Goal: Information Seeking & Learning: Find specific fact

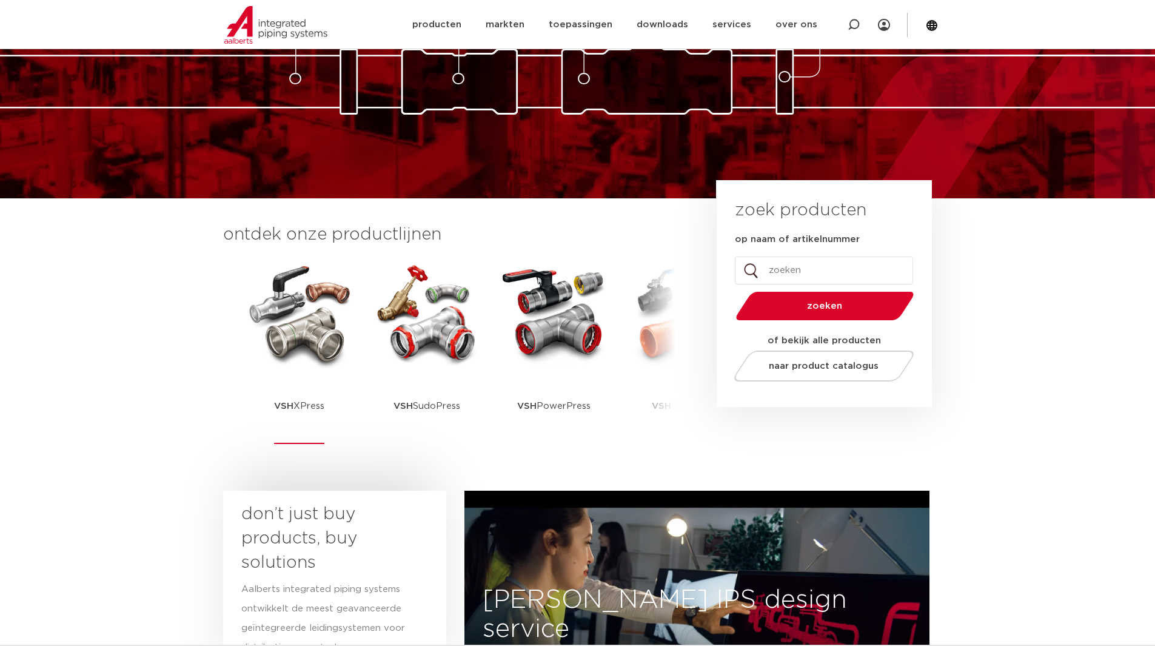
click at [310, 383] on p "VSH XPress" at bounding box center [299, 406] width 50 height 76
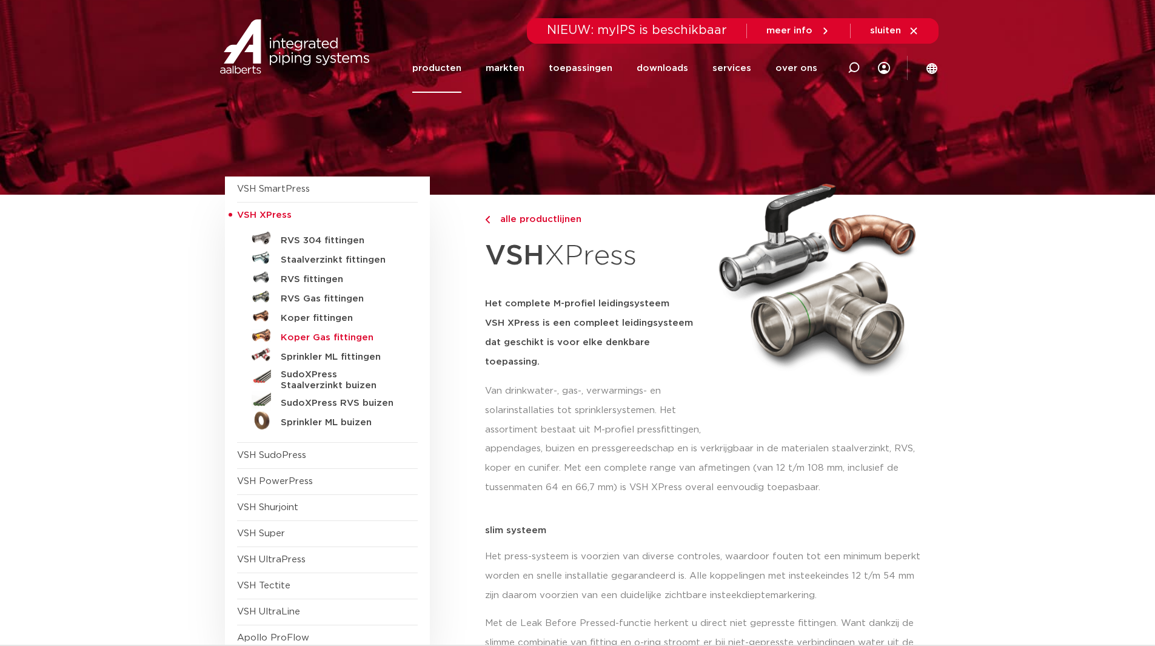
click at [322, 337] on h5 "Koper Gas fittingen" at bounding box center [341, 337] width 120 height 11
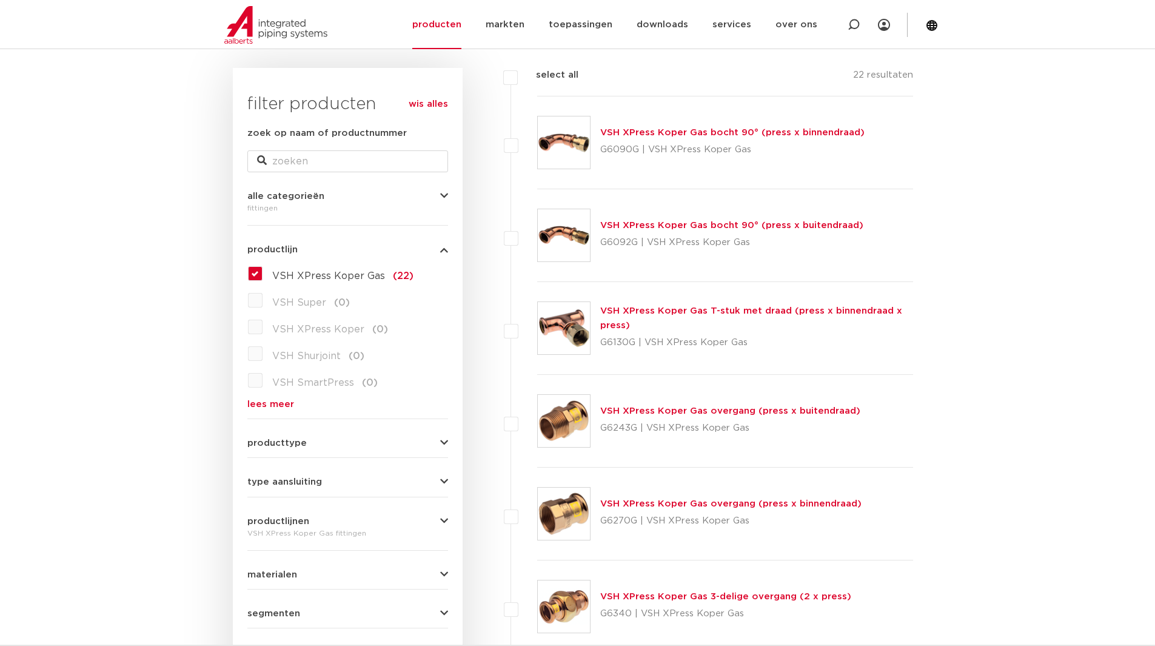
scroll to position [141, 0]
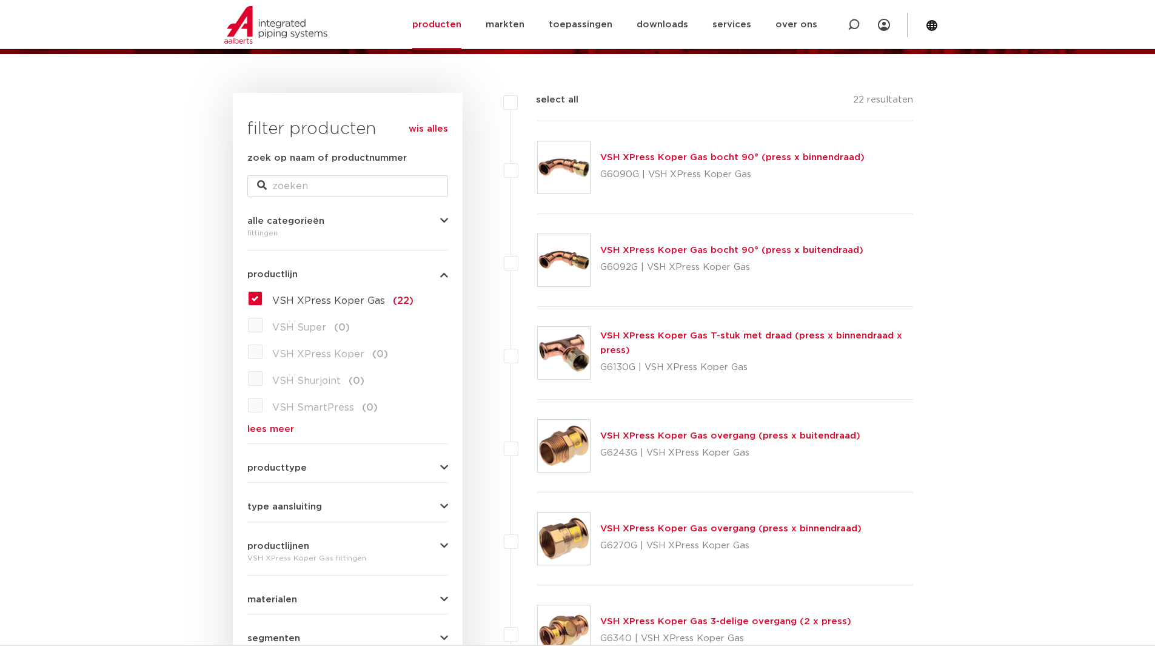
click at [568, 355] on img at bounding box center [564, 353] width 52 height 52
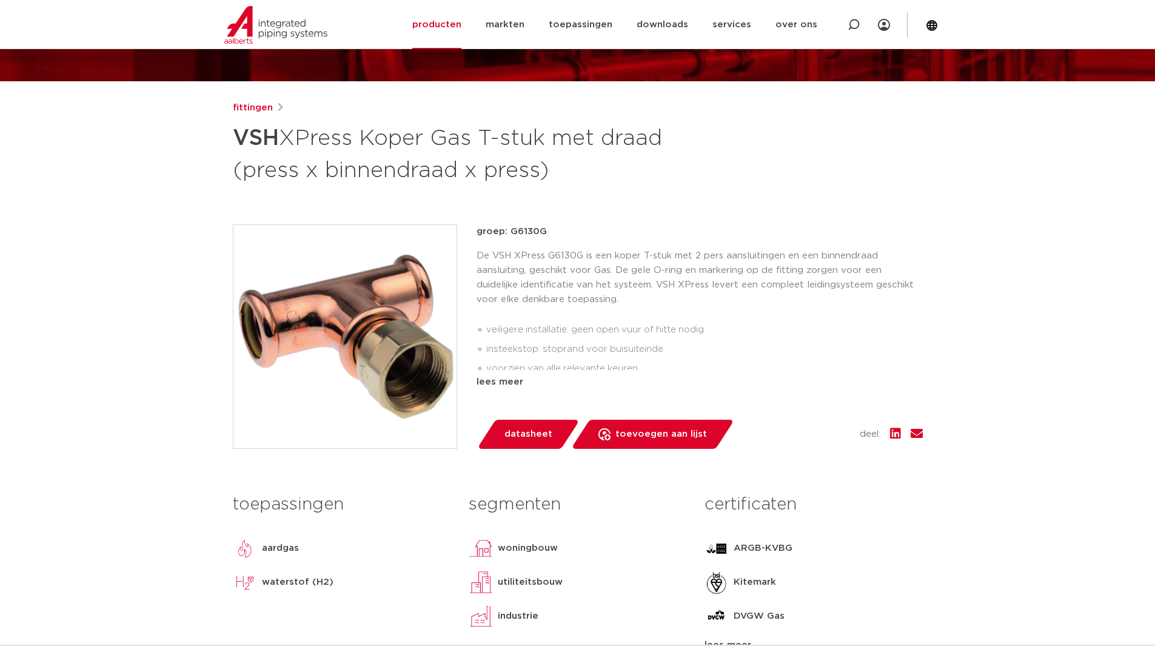
scroll to position [141, 0]
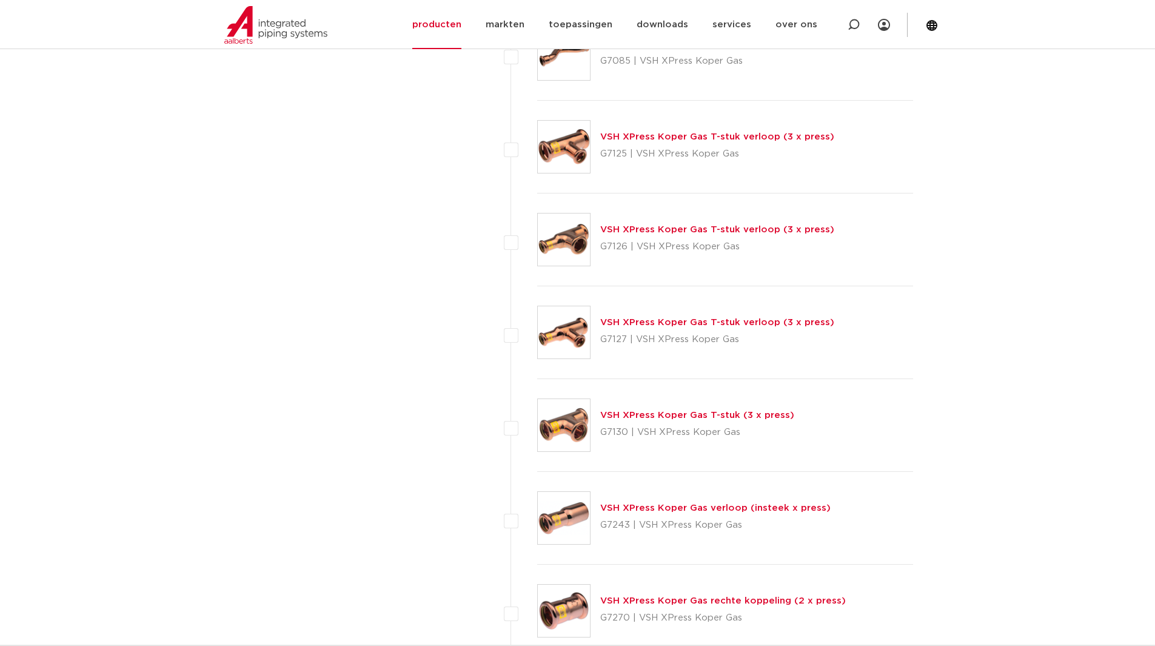
scroll to position [1415, 0]
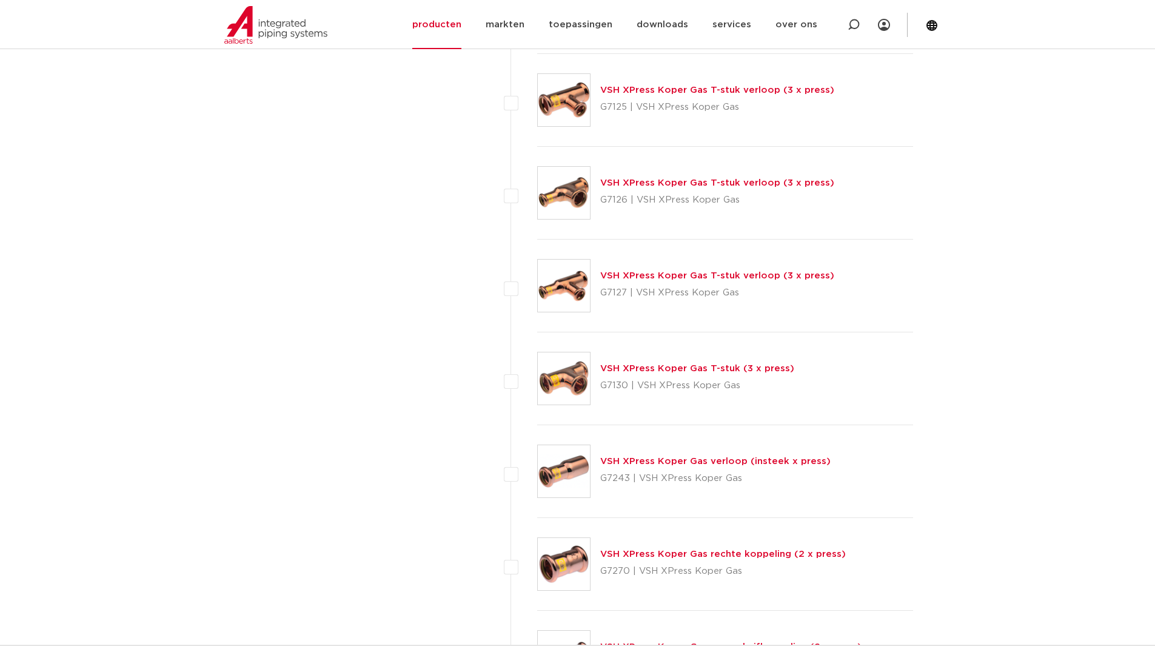
click at [700, 368] on link "VSH XPress Koper Gas T-stuk (3 x press)" at bounding box center [697, 368] width 194 height 9
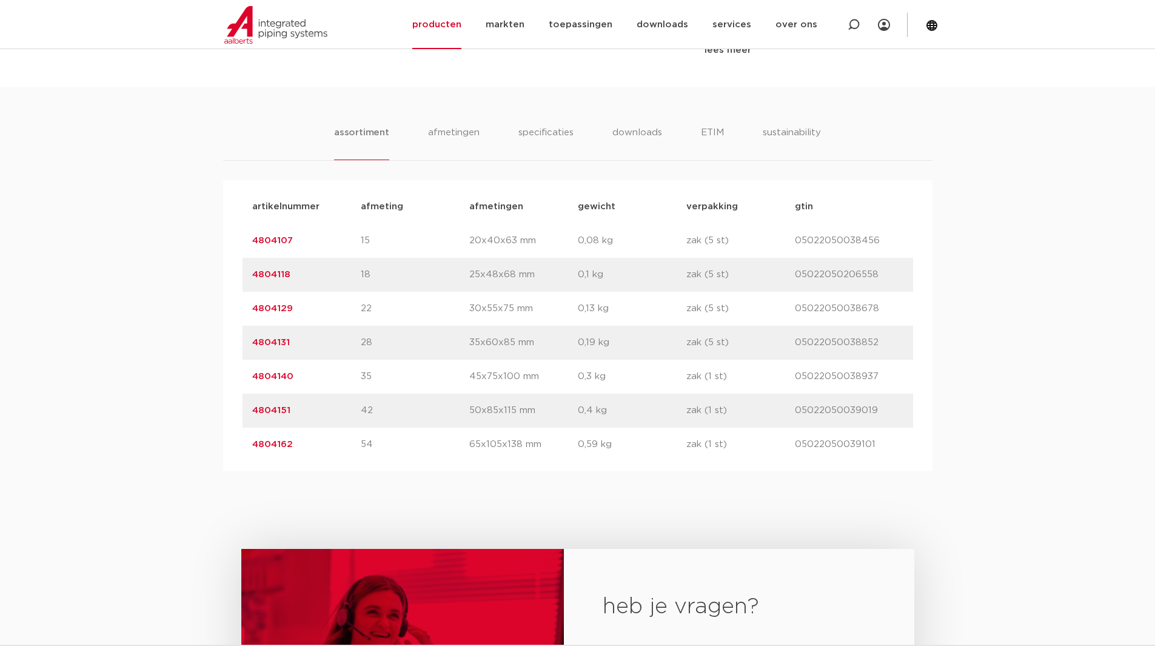
scroll to position [708, 0]
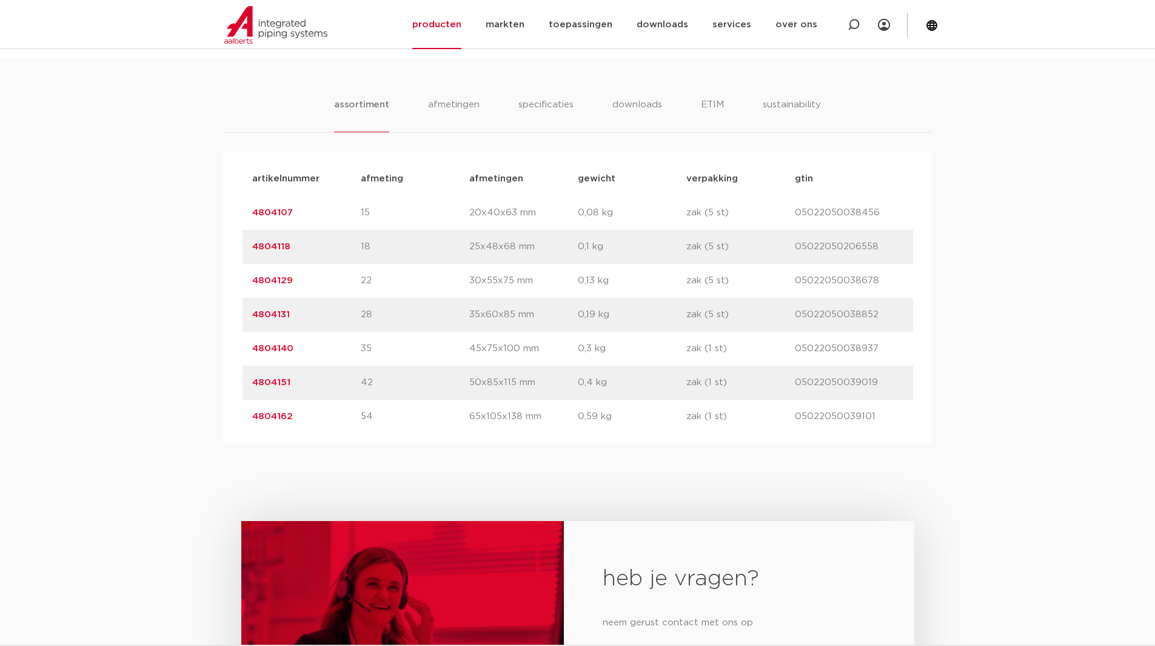
drag, startPoint x: 307, startPoint y: 349, endPoint x: 203, endPoint y: 341, distance: 104.0
click at [238, 348] on div "artikelnummer afmeting afmetingen gewicht verpakking gtin artikelnummer 4804107…" at bounding box center [578, 297] width 710 height 291
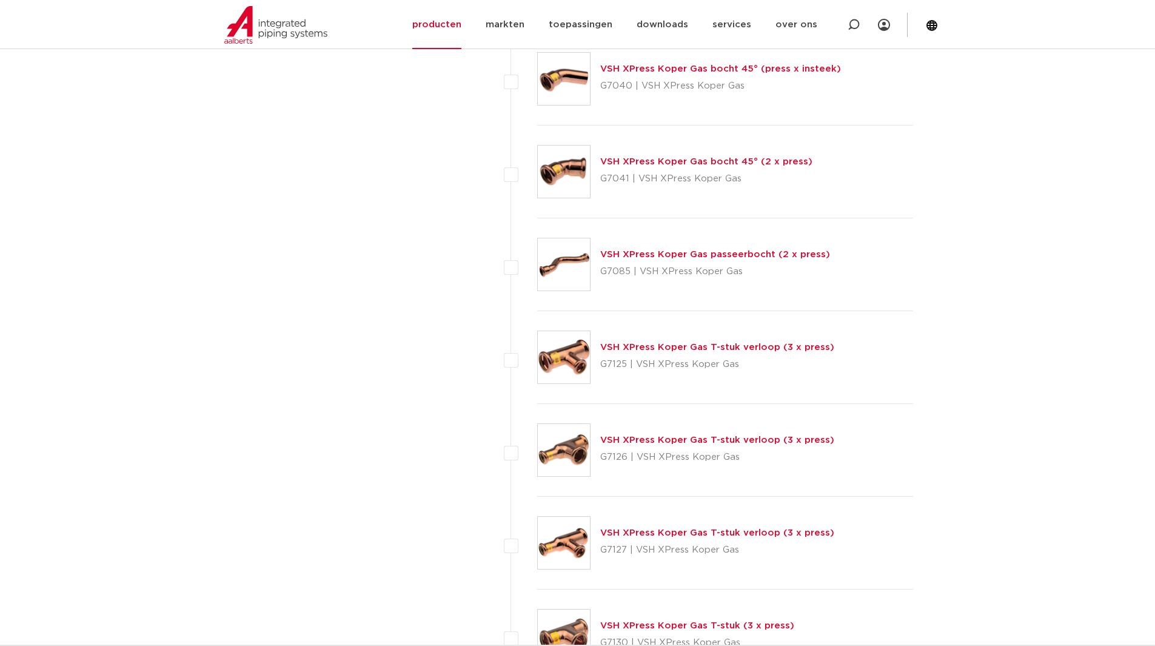
scroll to position [1132, 0]
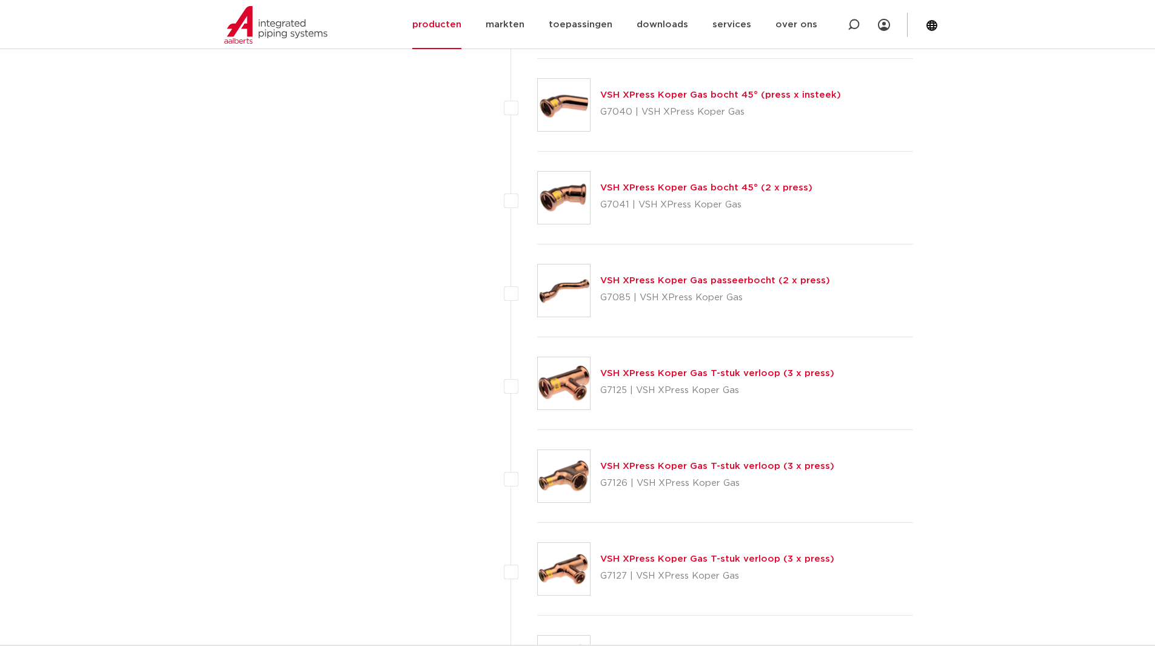
click at [640, 465] on link "VSH XPress Koper Gas T-stuk verloop (3 x press)" at bounding box center [717, 466] width 234 height 9
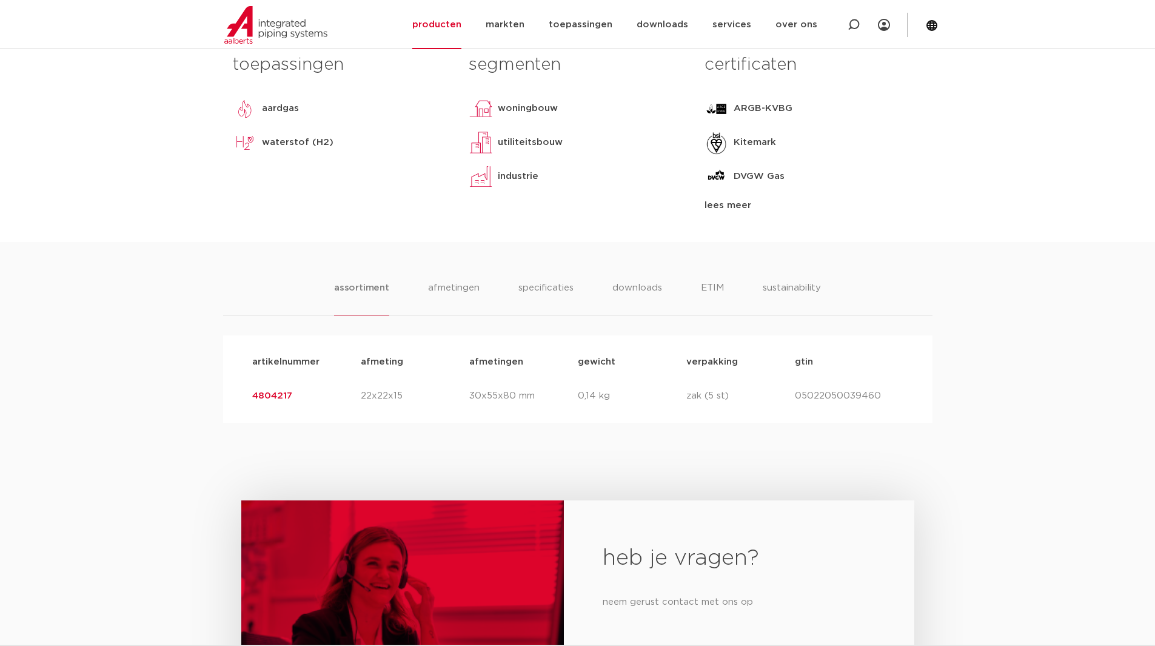
scroll to position [566, 0]
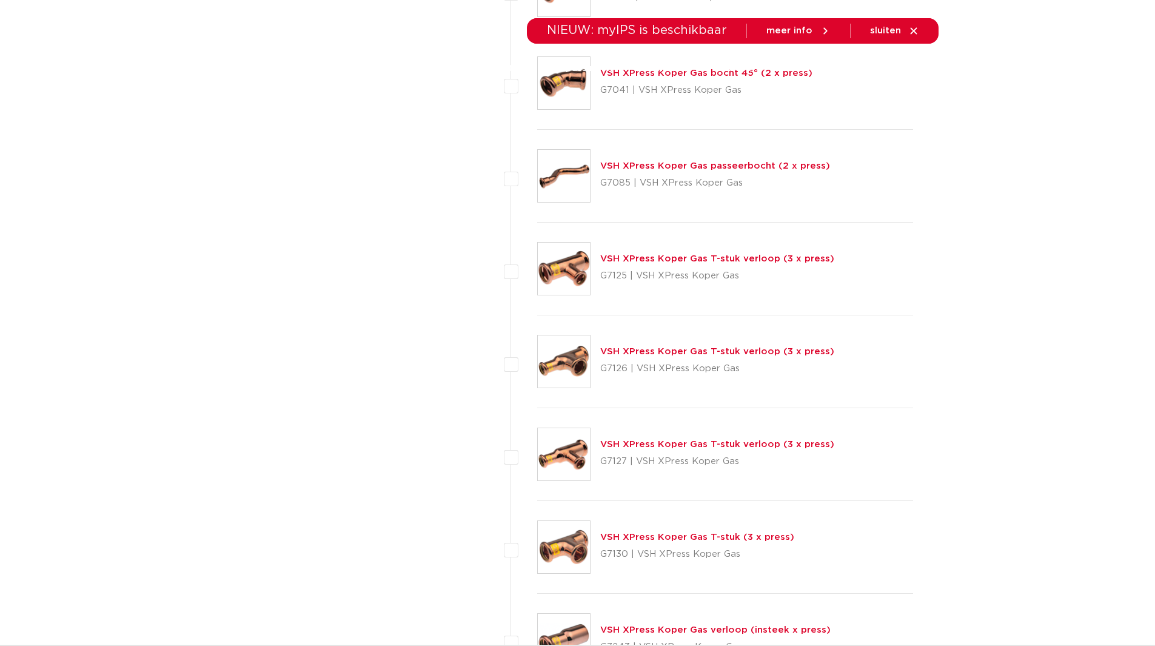
scroll to position [1273, 0]
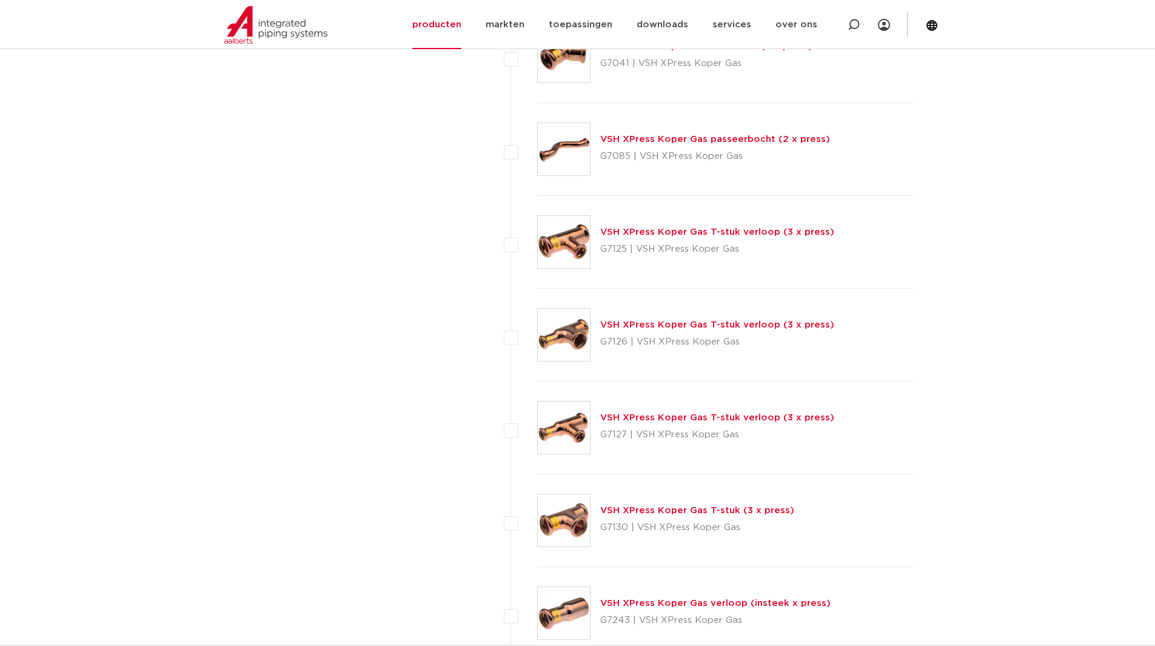
click at [642, 418] on link "VSH XPress Koper Gas T-stuk verloop (3 x press)" at bounding box center [717, 417] width 234 height 9
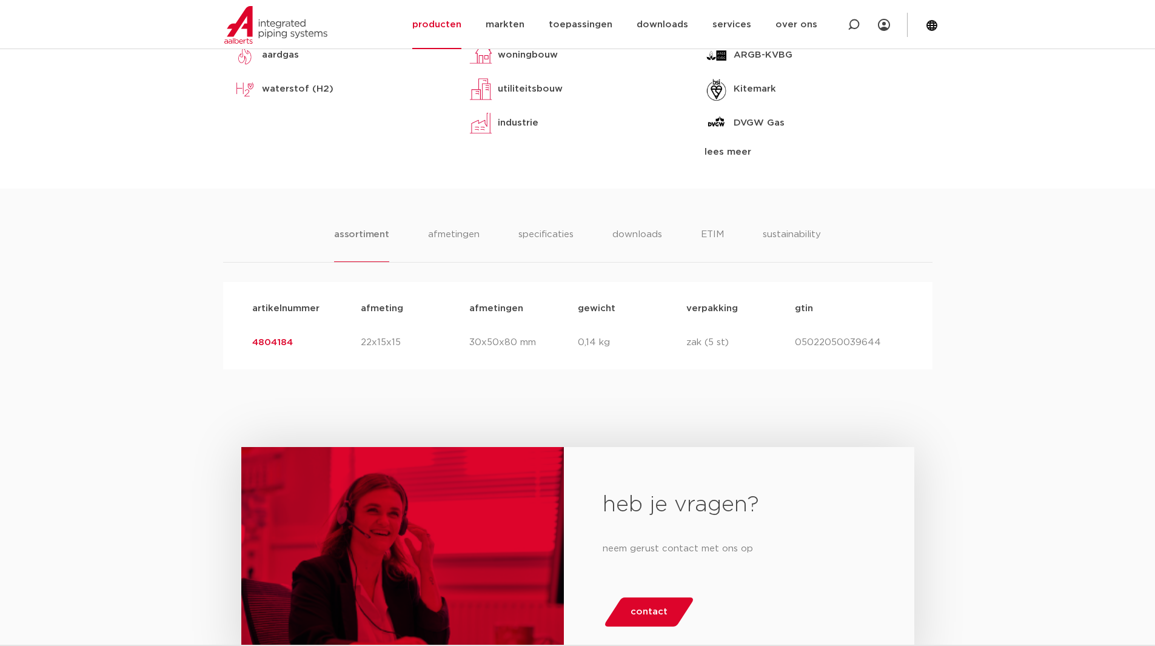
scroll to position [566, 0]
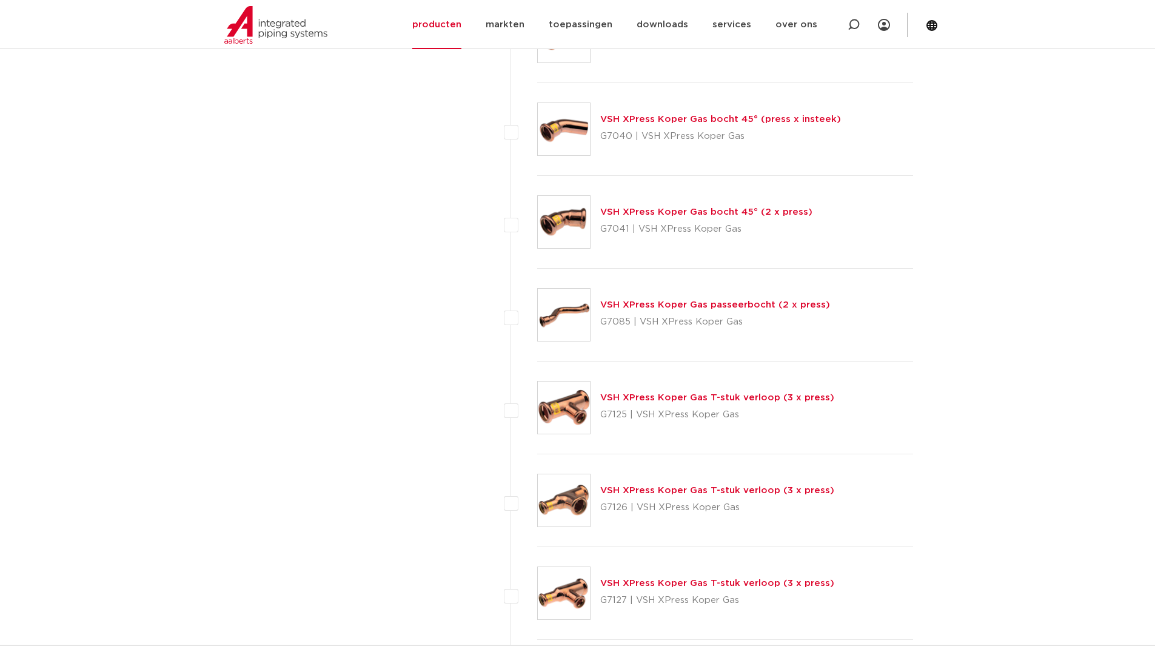
scroll to position [1132, 0]
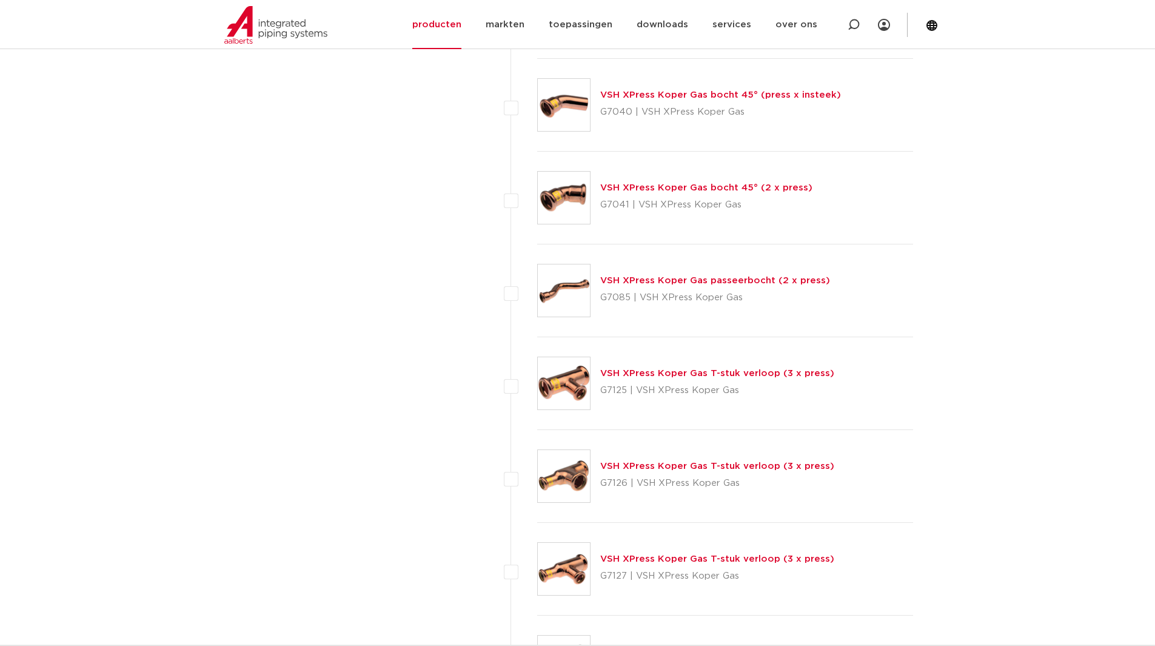
click at [704, 375] on link "VSH XPress Koper Gas T-stuk verloop (3 x press)" at bounding box center [717, 373] width 234 height 9
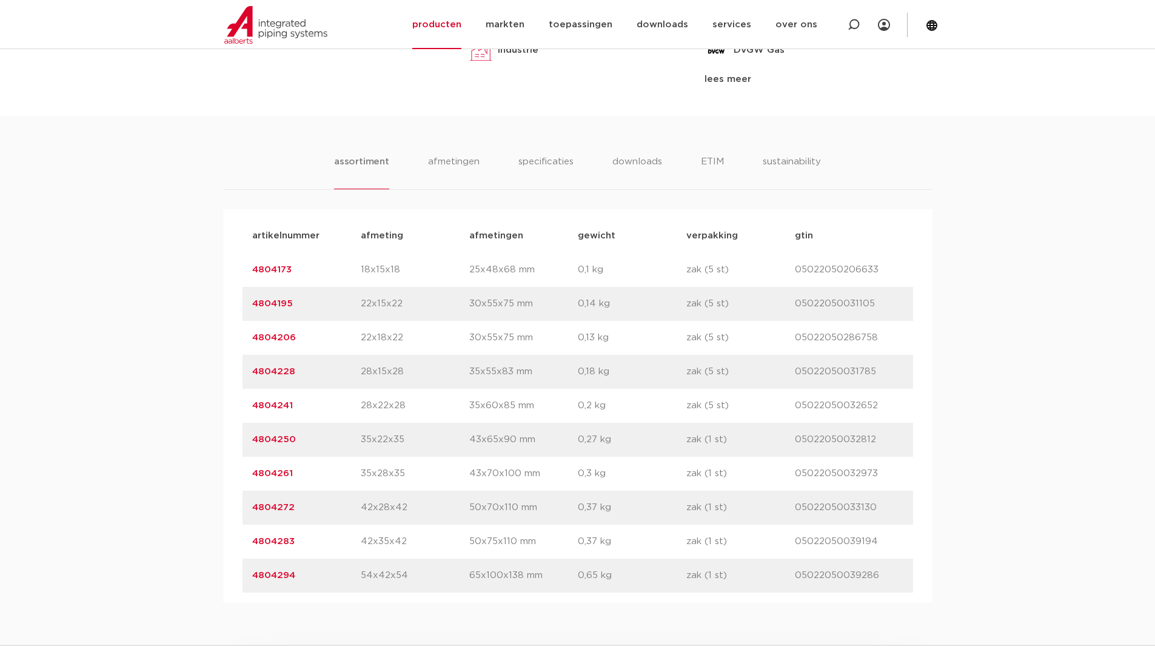
scroll to position [708, 0]
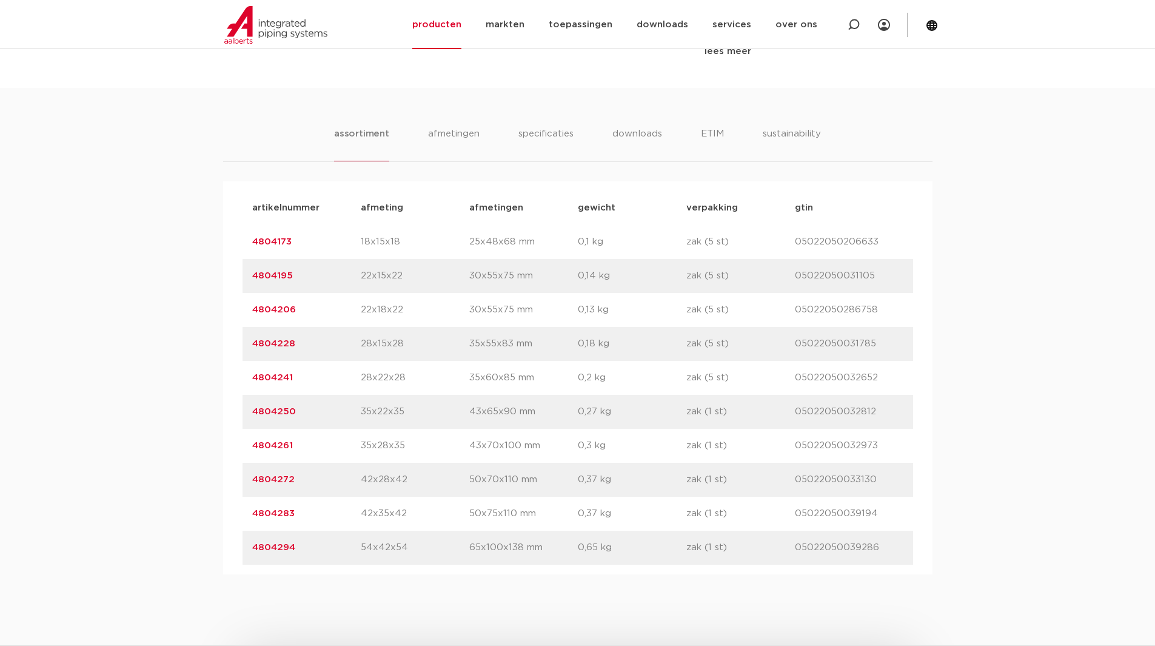
drag, startPoint x: 355, startPoint y: 409, endPoint x: 411, endPoint y: 411, distance: 55.8
click at [411, 411] on div "artikelnummer 4804250 afmeting 35x22x35 [GEOGRAPHIC_DATA] 43x65x90 mm gewicht 0…" at bounding box center [578, 412] width 671 height 34
drag, startPoint x: 356, startPoint y: 446, endPoint x: 412, endPoint y: 444, distance: 55.8
click at [412, 444] on div "artikelnummer 4804261 afmeting 35x28x35 [GEOGRAPHIC_DATA] 43x70x100 mm gewicht …" at bounding box center [578, 446] width 671 height 34
drag, startPoint x: 415, startPoint y: 412, endPoint x: 343, endPoint y: 396, distance: 73.9
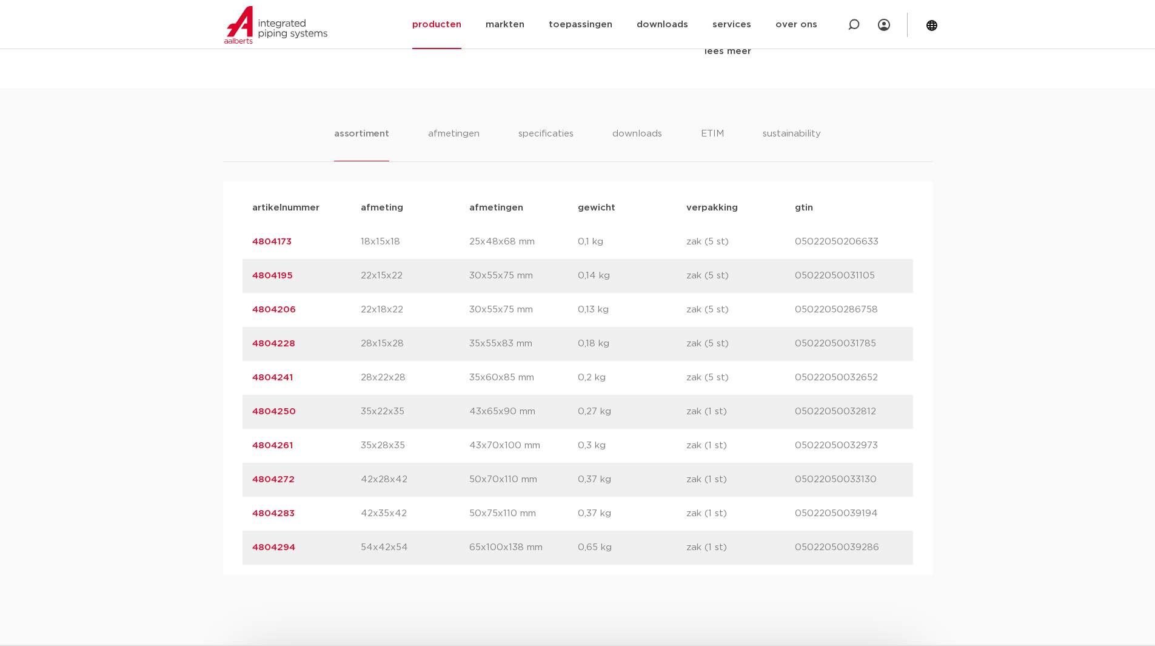
click at [345, 400] on div "artikelnummer 4804250 afmeting 35x22x35 [GEOGRAPHIC_DATA] 43x65x90 mm gewicht 0…" at bounding box center [578, 412] width 671 height 34
drag, startPoint x: 357, startPoint y: 349, endPoint x: 407, endPoint y: 349, distance: 50.3
click at [407, 349] on div "artikelnummer 4804228 afmeting 28x15x28 [GEOGRAPHIC_DATA] 35x55x83 mm gewicht 0…" at bounding box center [578, 344] width 671 height 34
drag, startPoint x: 412, startPoint y: 446, endPoint x: 352, endPoint y: 443, distance: 60.1
click at [352, 443] on div "artikelnummer 4804261 afmeting 35x28x35 [GEOGRAPHIC_DATA] 43x70x100 mm gewicht …" at bounding box center [578, 446] width 671 height 34
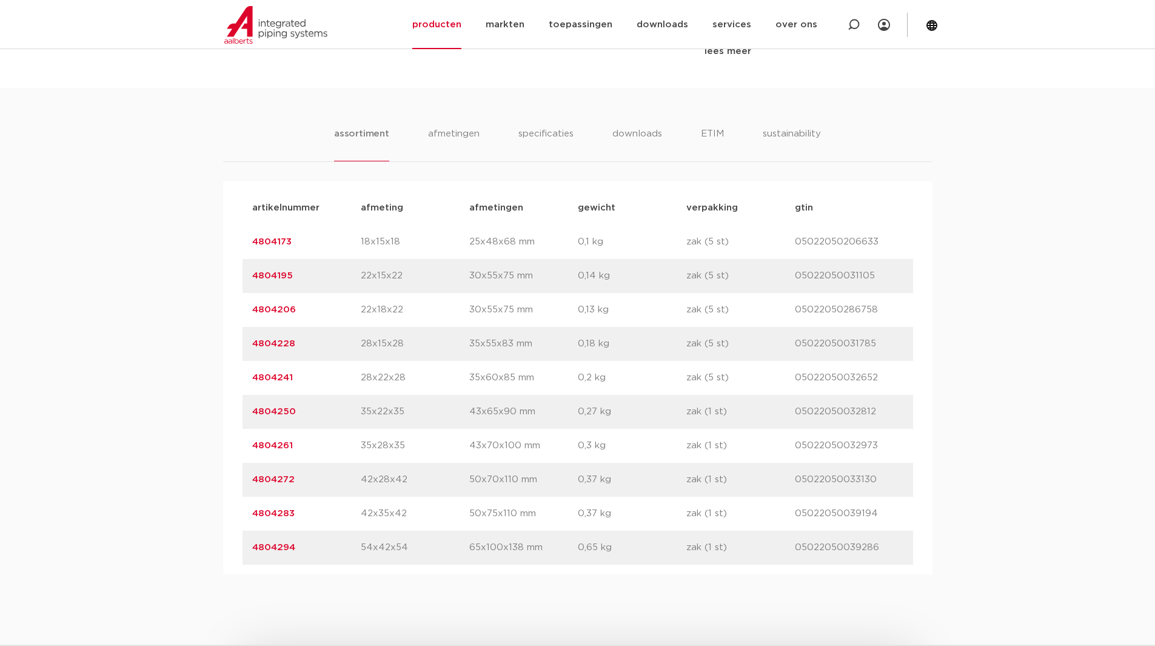
drag, startPoint x: 296, startPoint y: 344, endPoint x: 232, endPoint y: 348, distance: 64.4
click at [251, 346] on div "artikelnummer 4804228 afmeting 28x15x28 [GEOGRAPHIC_DATA] 35x55x83 mm gewicht 0…" at bounding box center [578, 344] width 671 height 34
click at [203, 358] on div "assortiment [GEOGRAPHIC_DATA] specificaties downloads ETIM sustainability assor…" at bounding box center [577, 331] width 1155 height 486
drag, startPoint x: 300, startPoint y: 344, endPoint x: 232, endPoint y: 338, distance: 68.2
click at [232, 338] on div "artikelnummer afmeting [GEOGRAPHIC_DATA] gewicht verpakking gtin artikelnummer …" at bounding box center [578, 377] width 710 height 393
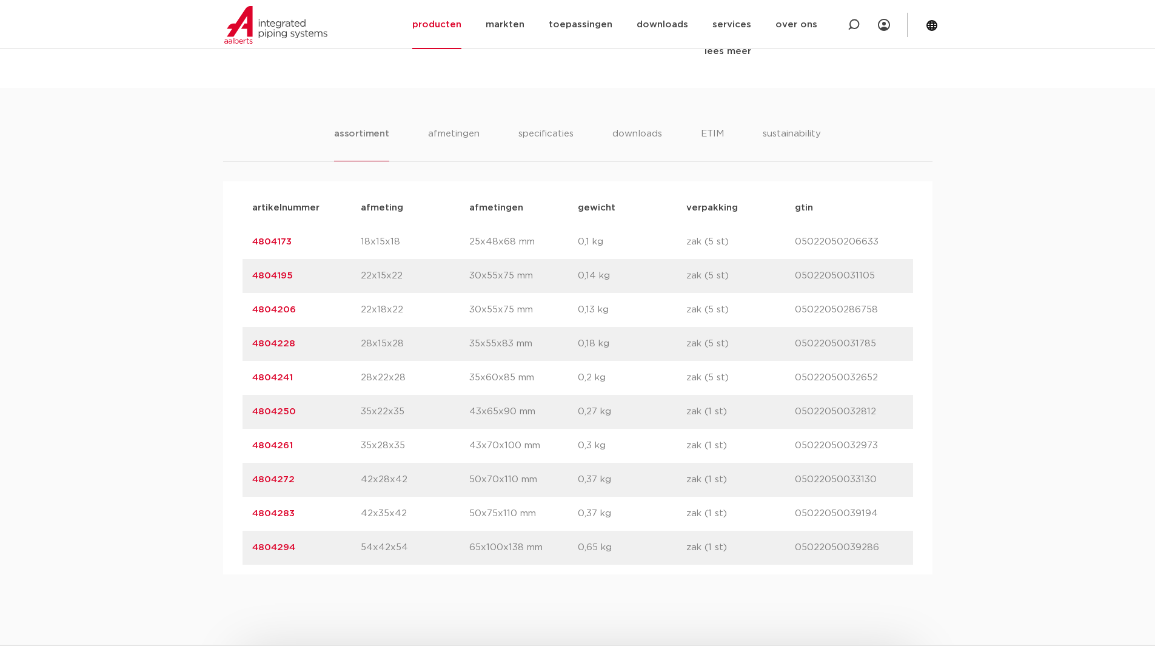
copy link "4804228"
